Goal: Communication & Community: Answer question/provide support

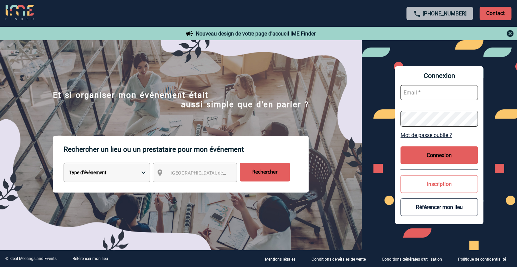
type input "[EMAIL_ADDRESS][DOMAIN_NAME]"
click at [428, 156] on button "Connexion" at bounding box center [440, 155] width 78 height 18
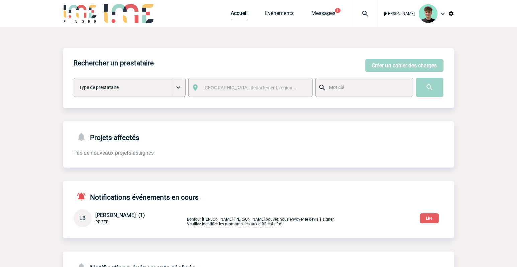
click at [374, 14] on img at bounding box center [365, 14] width 24 height 8
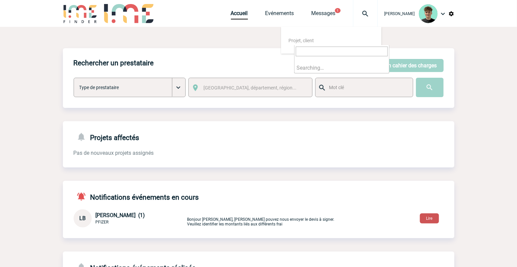
click at [427, 217] on button "Lire" at bounding box center [429, 218] width 19 height 10
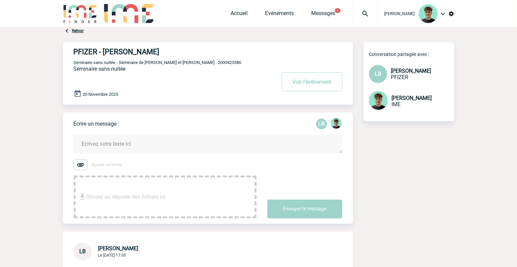
click at [262, 119] on div "Écrire un message : LB Ajouter un fichier Glissez ou déposer des fichiers ici E…" at bounding box center [214, 167] width 280 height 111
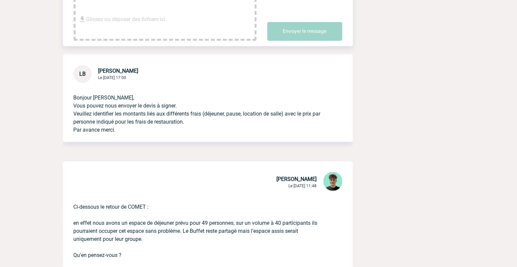
scroll to position [186, 0]
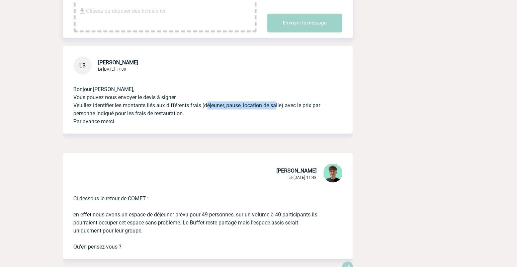
drag, startPoint x: 206, startPoint y: 106, endPoint x: 275, endPoint y: 107, distance: 68.6
click at [275, 107] on p "Bonjour Victor, Vous pouvez nous envoyer le devis à signer. Veuillez identifier…" at bounding box center [199, 100] width 250 height 51
click at [203, 31] on div "Glissez ou déposer des fichiers ici" at bounding box center [165, 11] width 183 height 43
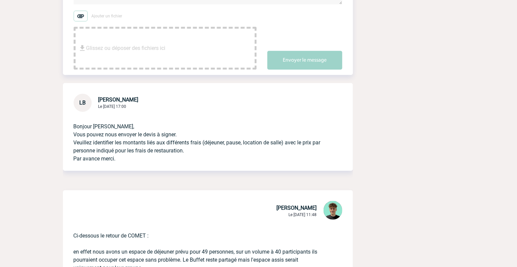
click at [233, 161] on p "Bonjour Victor, Vous pouvez nous envoyer le devis à signer. Veuillez identifier…" at bounding box center [199, 137] width 250 height 51
drag, startPoint x: 114, startPoint y: 109, endPoint x: 118, endPoint y: 121, distance: 12.4
click at [114, 109] on span "Le 08 Octobre 2025 à 17:00" at bounding box center [112, 106] width 28 height 5
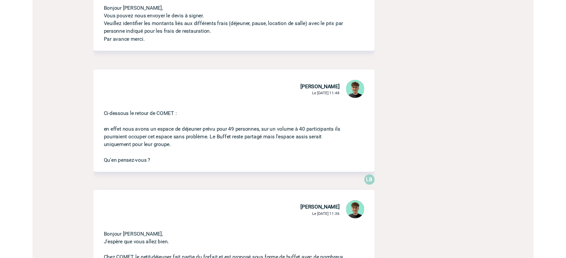
scroll to position [260, 0]
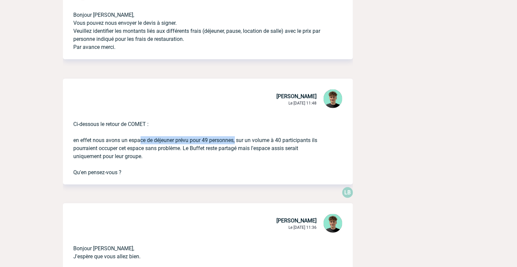
drag, startPoint x: 138, startPoint y: 140, endPoint x: 236, endPoint y: 144, distance: 98.2
click at [236, 144] on p "Ci-dessous le retour de COMET : en effet nous avons un espace de déjeuner prévu…" at bounding box center [199, 142] width 250 height 67
click at [119, 172] on p "Ci-dessous le retour de COMET : en effet nous avons un espace de déjeuner prévu…" at bounding box center [199, 142] width 250 height 67
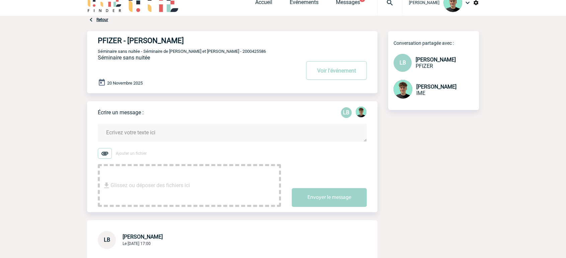
scroll to position [0, 0]
